Goal: Navigation & Orientation: Find specific page/section

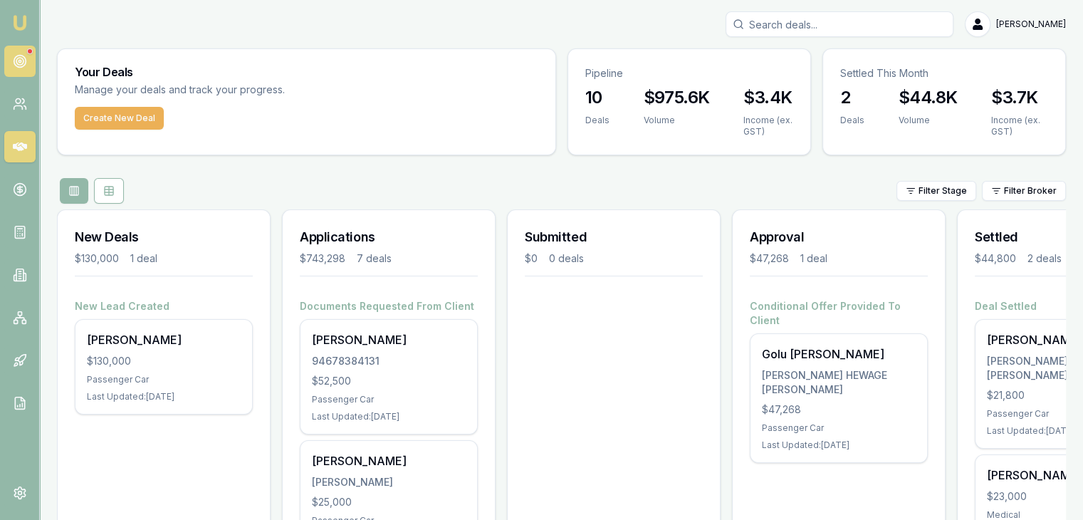
click at [22, 54] on icon at bounding box center [20, 61] width 14 height 14
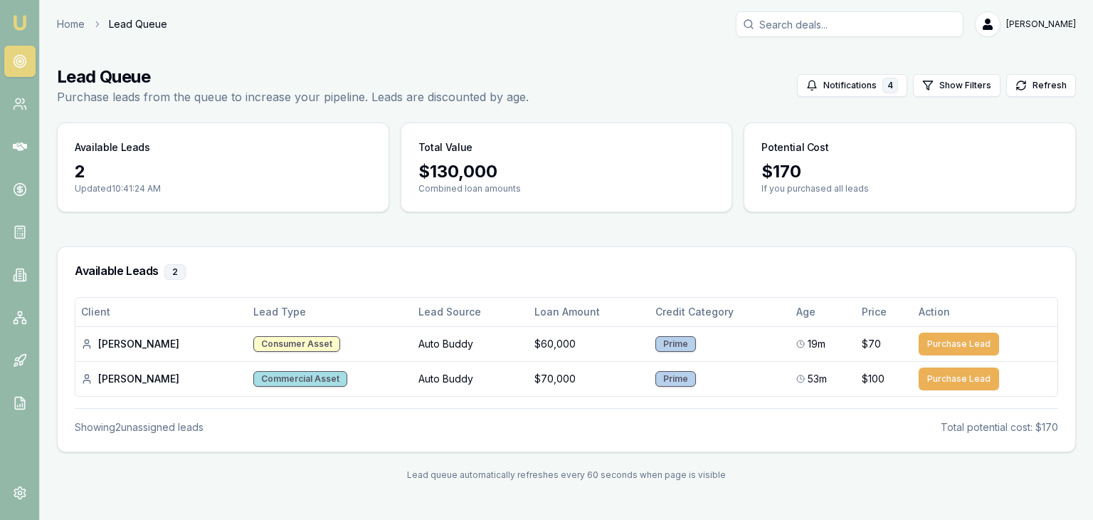
click at [12, 21] on img at bounding box center [19, 22] width 17 height 17
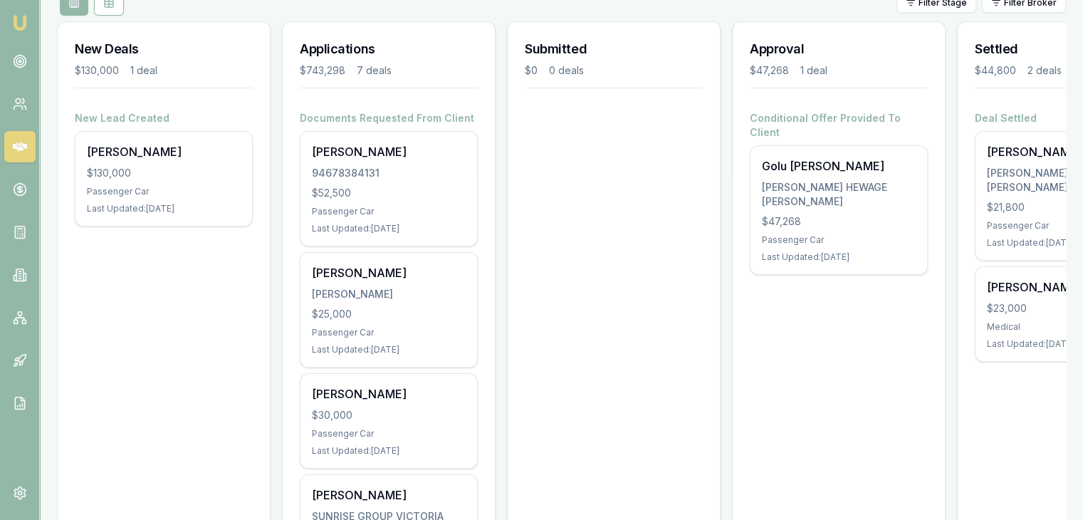
scroll to position [140, 0]
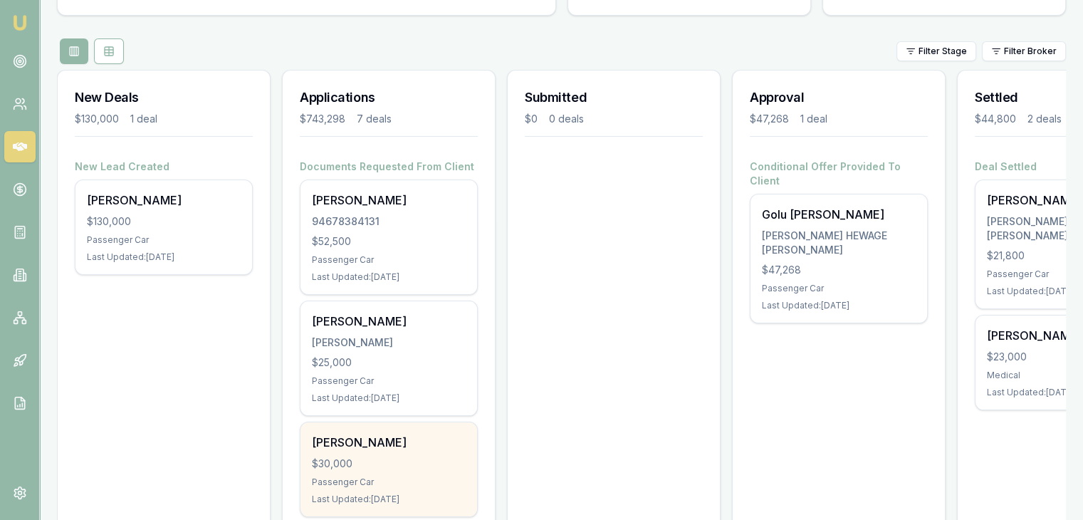
click at [355, 451] on div "Jaydip Chaudhary" at bounding box center [389, 442] width 154 height 17
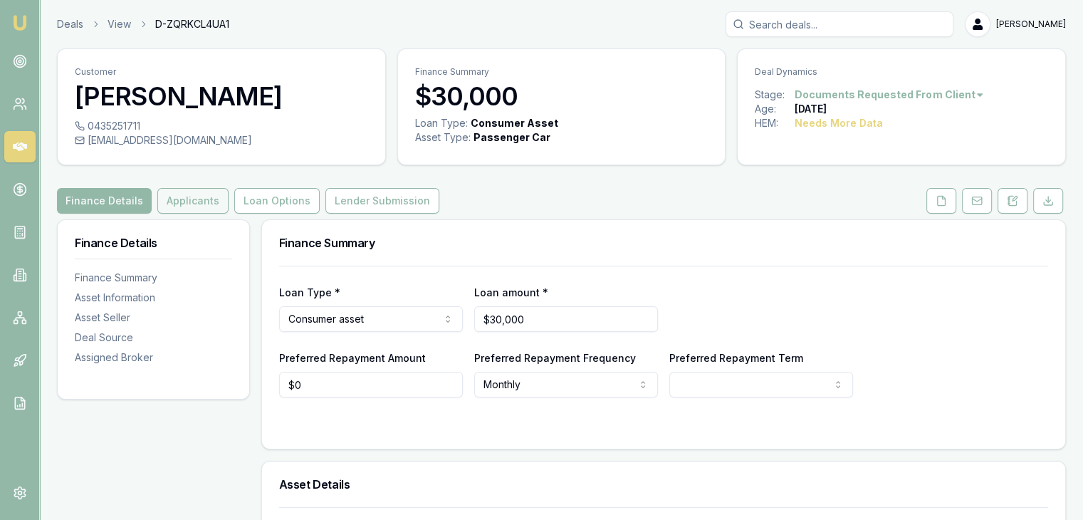
click at [167, 196] on button "Applicants" at bounding box center [192, 201] width 71 height 26
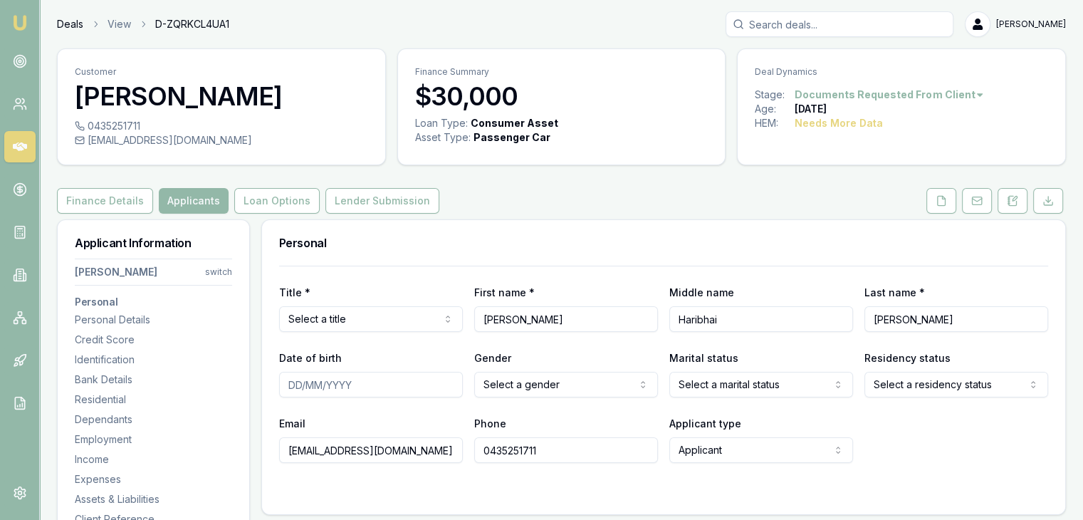
click at [63, 21] on link "Deals" at bounding box center [70, 24] width 26 height 14
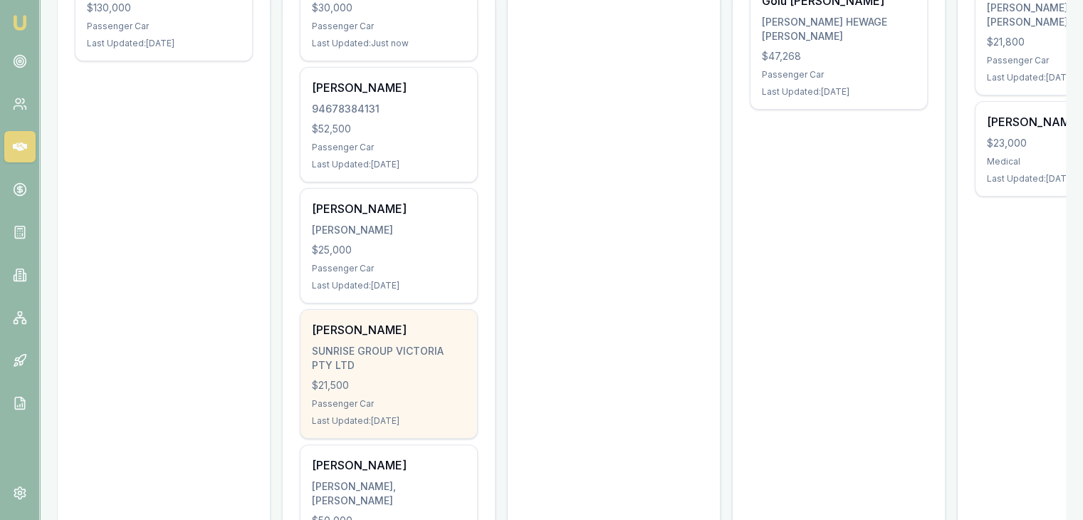
scroll to position [282, 0]
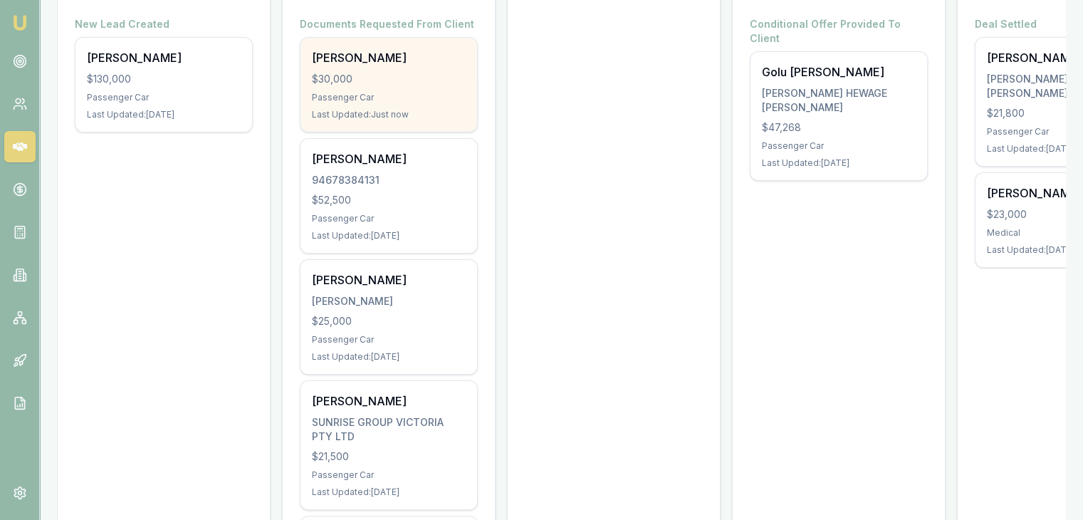
click at [419, 83] on div "$30,000" at bounding box center [389, 79] width 154 height 14
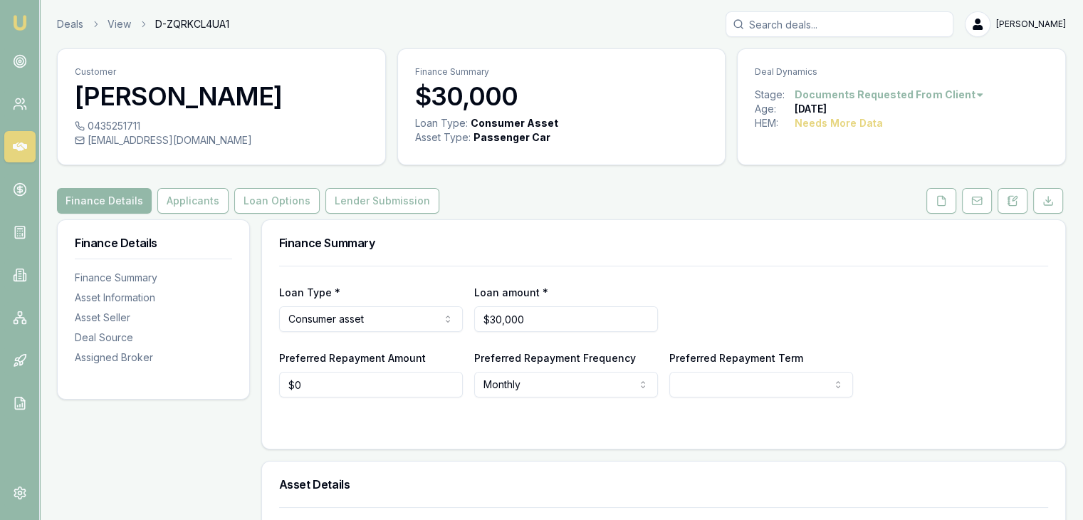
click at [23, 30] on img at bounding box center [19, 22] width 17 height 17
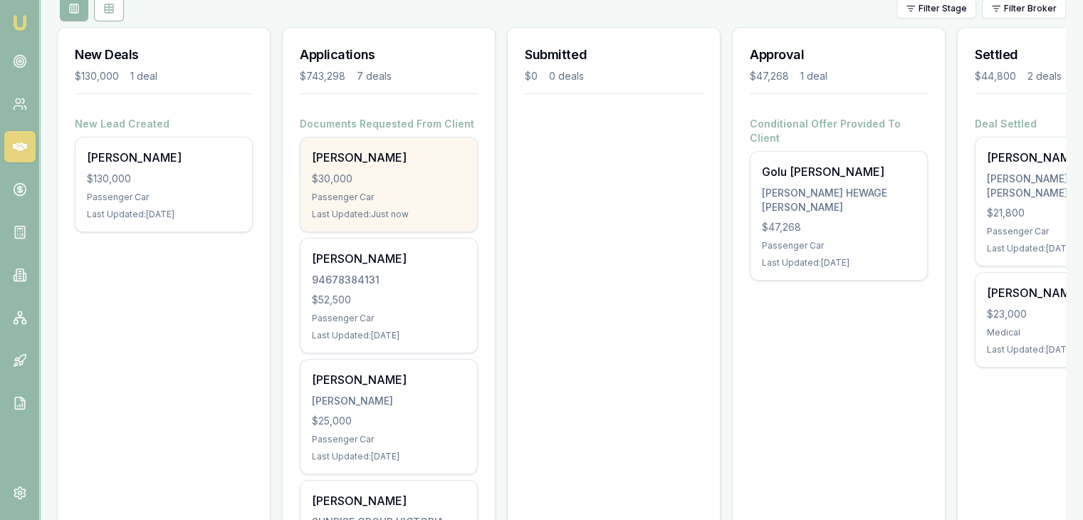
scroll to position [356, 0]
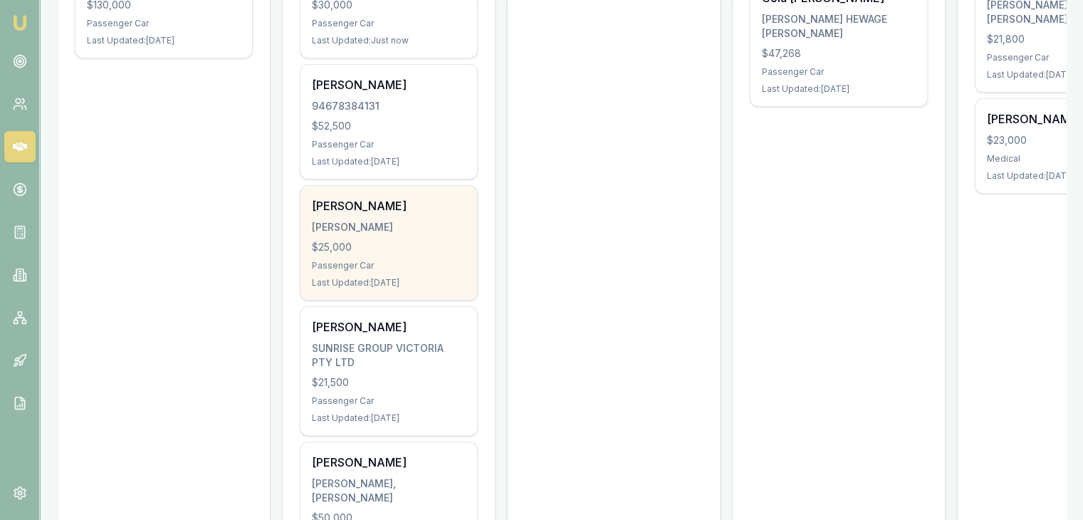
click at [358, 271] on div "Passenger Car" at bounding box center [389, 265] width 154 height 11
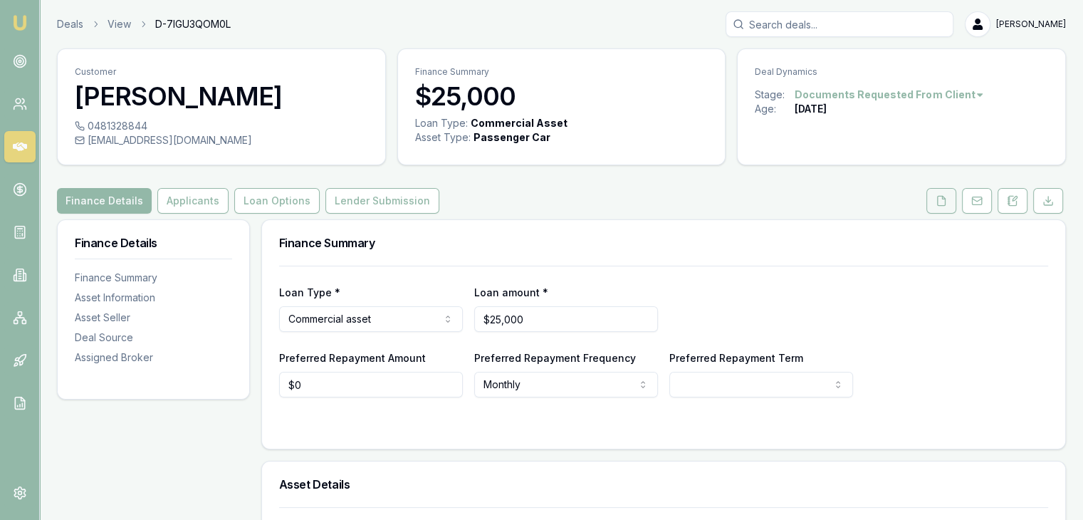
click at [935, 203] on button at bounding box center [941, 201] width 30 height 26
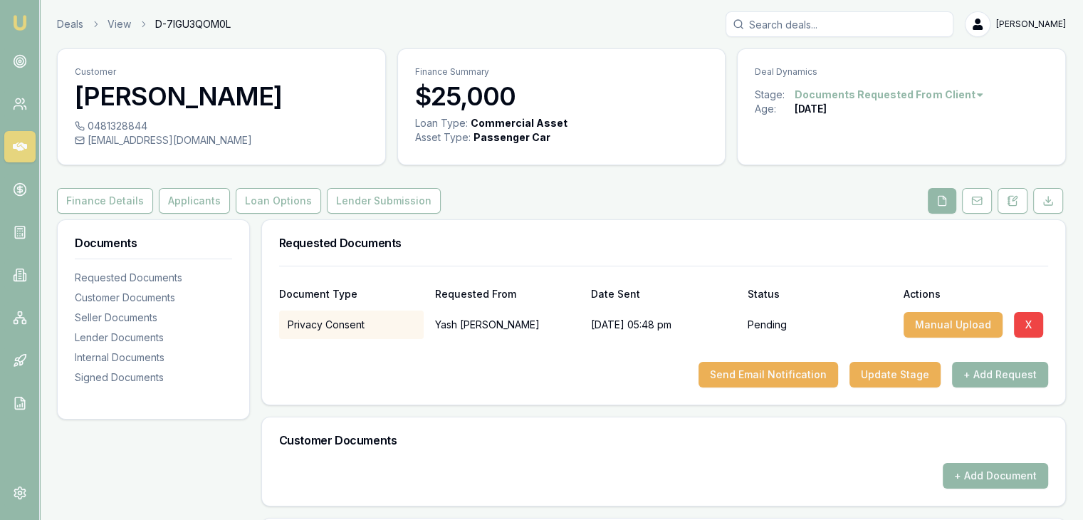
click at [940, 197] on icon at bounding box center [941, 200] width 11 height 11
